Goal: Information Seeking & Learning: Learn about a topic

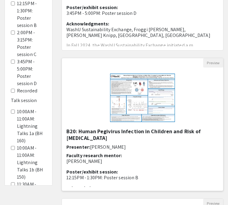
scroll to position [165, 0]
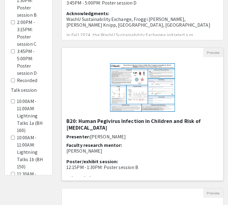
click at [130, 92] on img "Open Presentation <p>B20: Human Pegivirus Infection in Children and Risk of Pos…" at bounding box center [142, 87] width 77 height 61
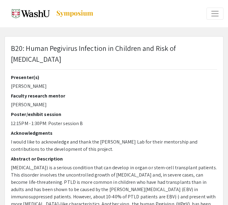
select select "custom"
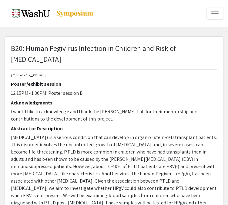
type input "0"
select select "custom"
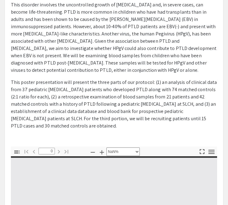
type input "1"
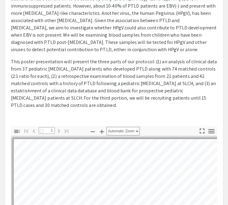
select select "auto"
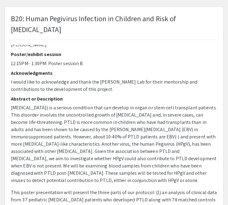
scroll to position [0, 0]
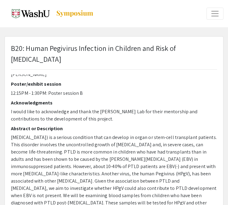
click at [218, 16] on span "Expand or Collapse Menu" at bounding box center [215, 13] width 9 height 9
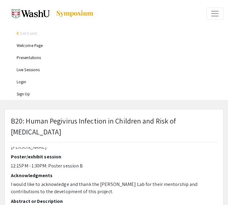
click at [38, 48] on link "Welcome Page" at bounding box center [30, 45] width 26 height 5
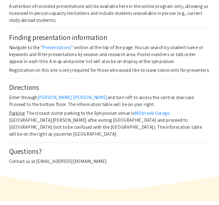
scroll to position [597, 0]
